Goal: Find contact information: Find contact information

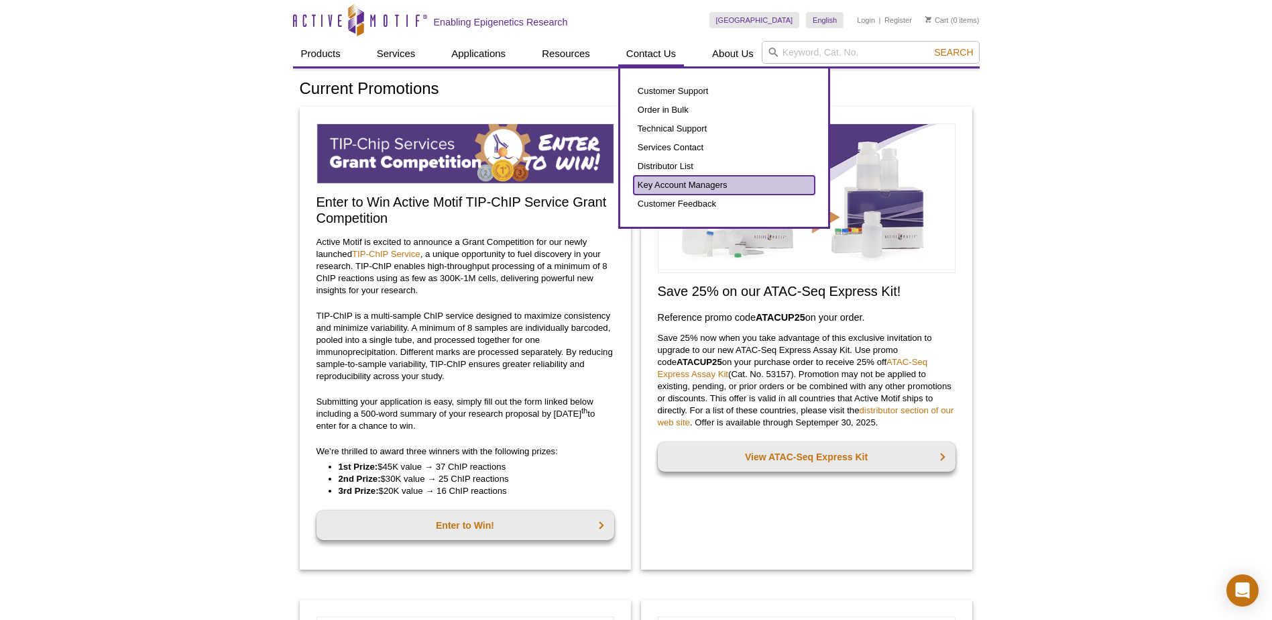
click at [689, 188] on link "Key Account Managers" at bounding box center [724, 185] width 181 height 19
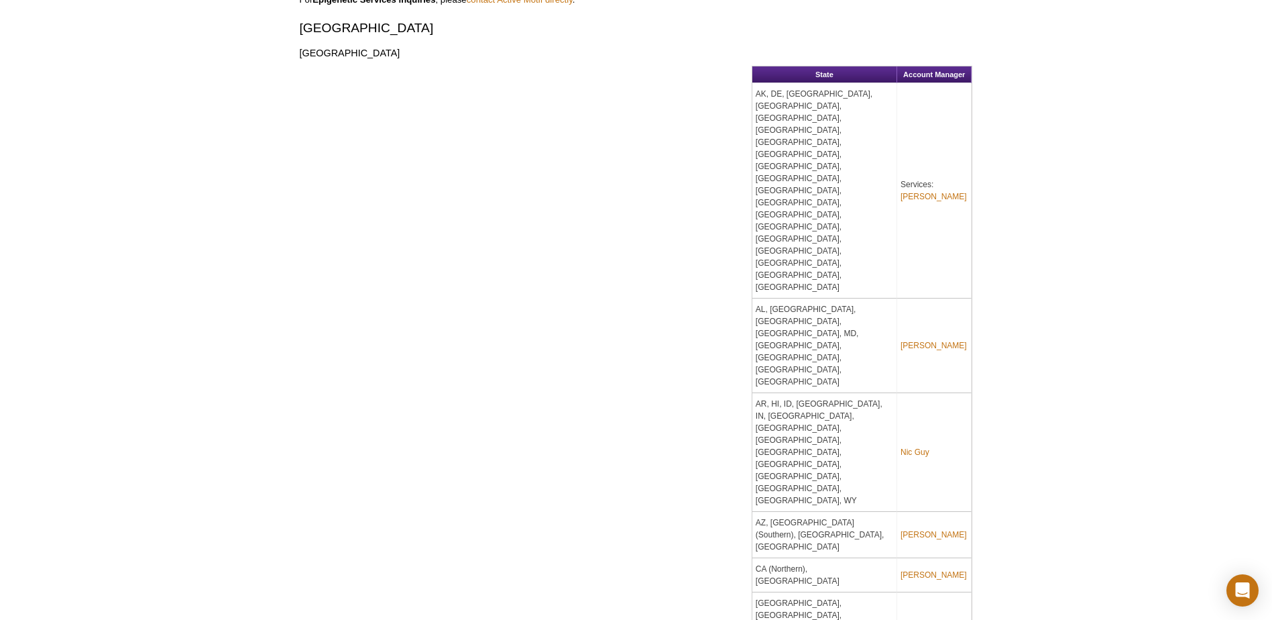
scroll to position [852, 0]
